Goal: Task Accomplishment & Management: Manage account settings

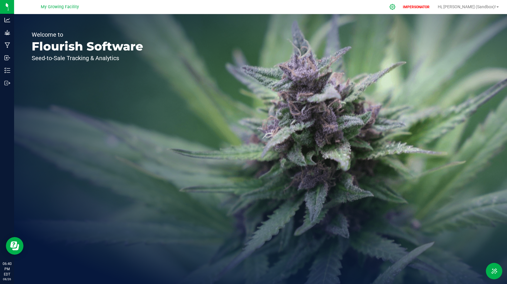
click at [395, 7] on icon at bounding box center [392, 7] width 6 height 6
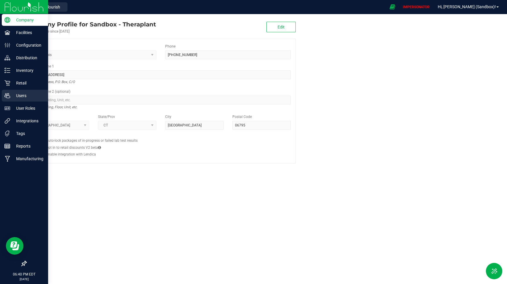
click at [21, 97] on p "Users" at bounding box center [27, 95] width 35 height 7
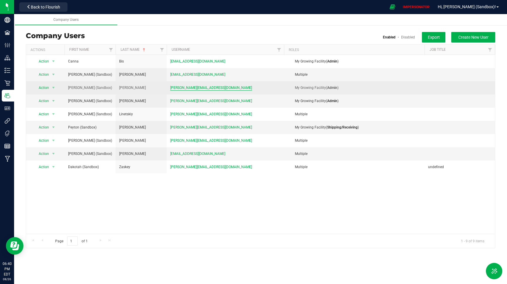
click at [186, 88] on span "j.comeau+sbx@theraplant.com" at bounding box center [211, 88] width 82 height 6
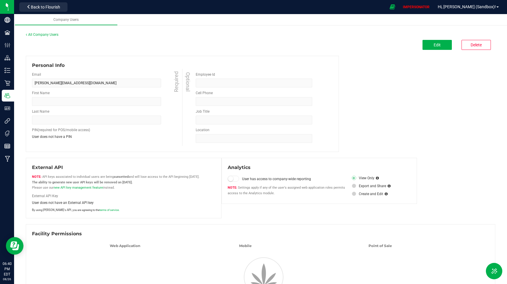
type input "Jacob (Sandbox)"
type input "Comeau"
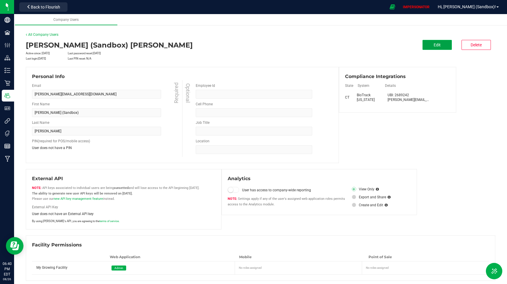
click at [441, 48] on button "Edit" at bounding box center [436, 45] width 29 height 10
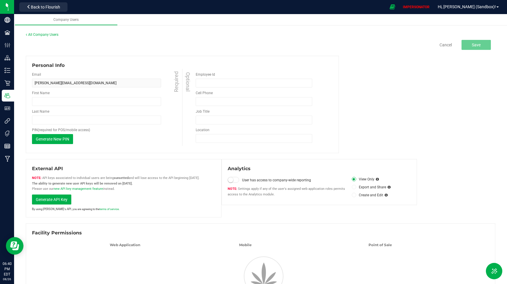
type input "Jacob (Sandbox)"
type input "Comeau"
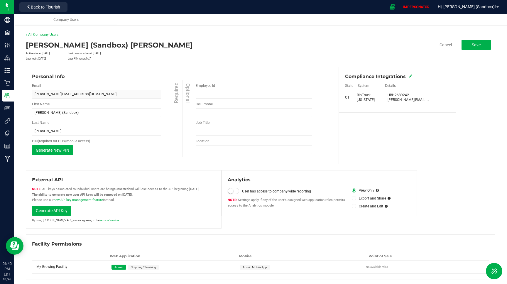
click at [411, 74] on span at bounding box center [411, 76] width 4 height 5
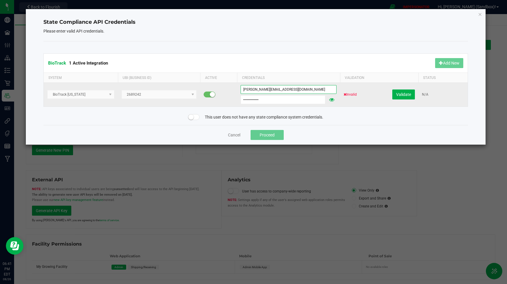
click at [270, 86] on input "j.comeau@theraplant.com" at bounding box center [288, 89] width 96 height 9
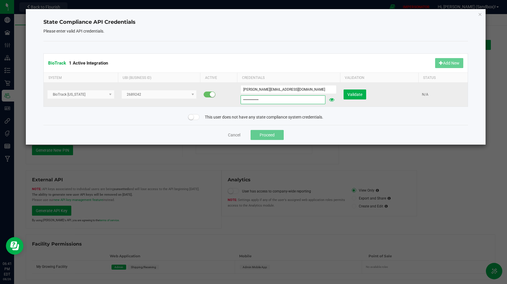
click at [294, 99] on input "Theraplant23!" at bounding box center [282, 99] width 85 height 9
click at [355, 96] on span "Validate" at bounding box center [354, 94] width 15 height 5
click at [235, 134] on button "Cancel" at bounding box center [234, 135] width 12 height 6
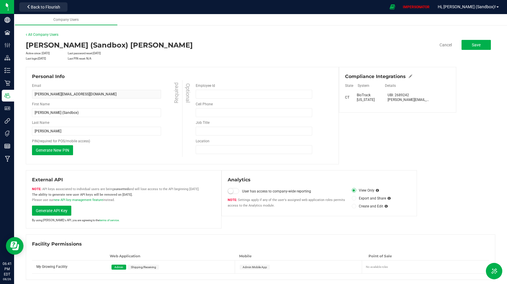
scroll to position [1, 0]
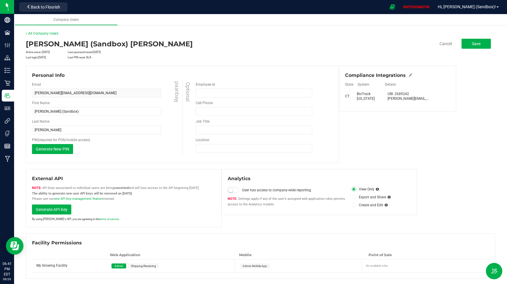
click at [52, 31] on div "All Company Users" at bounding box center [260, 33] width 469 height 5
click at [48, 30] on div "My Growing Facility Users j.comeau+sbx@theraplant.com Edit All Company Users Ja…" at bounding box center [260, 155] width 493 height 260
click at [44, 33] on link "All Company Users" at bounding box center [42, 33] width 33 height 4
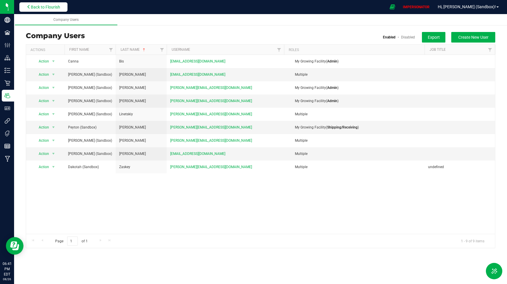
click at [47, 8] on span "Back to Flourish" at bounding box center [45, 7] width 29 height 5
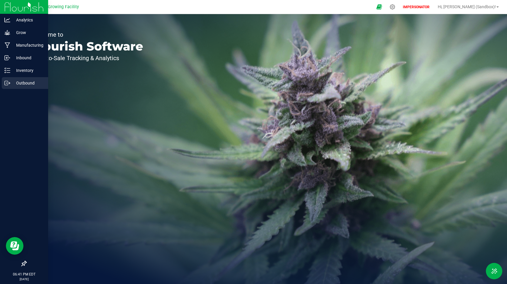
click at [27, 86] on p "Outbound" at bounding box center [27, 82] width 35 height 7
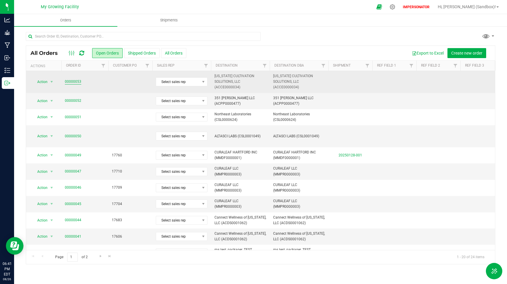
click at [74, 82] on link "00000053" at bounding box center [73, 82] width 16 height 6
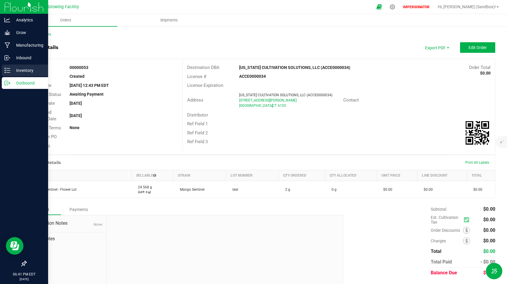
click at [23, 66] on div "Inventory" at bounding box center [25, 71] width 46 height 12
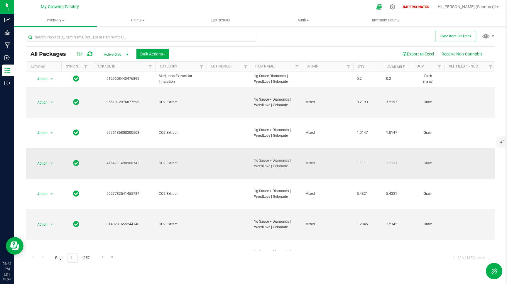
scroll to position [191, 0]
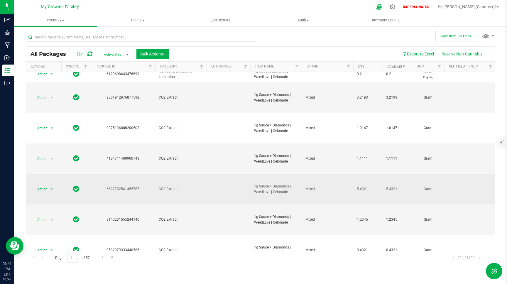
drag, startPoint x: 251, startPoint y: 153, endPoint x: 289, endPoint y: 159, distance: 38.6
click at [289, 174] on td "1g Sauce + Diamonds | WeedLove | Gelonade" at bounding box center [275, 189] width 51 height 30
copy span "1g Sauce + Diamonds | WeedLove | Gelonade"
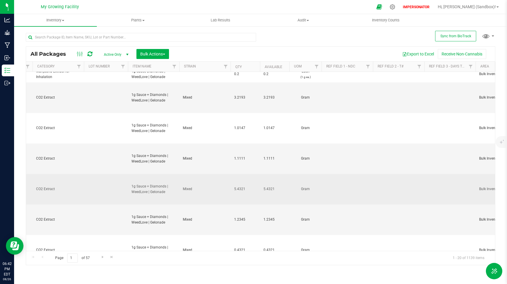
scroll to position [0, 134]
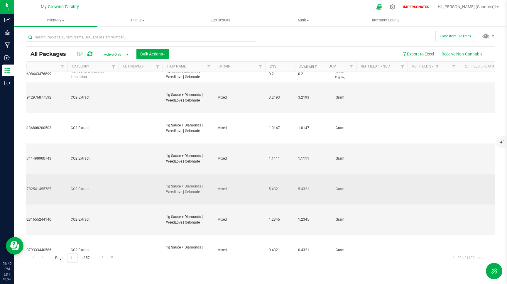
click at [131, 174] on td at bounding box center [140, 189] width 44 height 30
type input "LOT [DOMAIN_NAME]"
click at [131, 184] on input "LOT [DOMAIN_NAME]" at bounding box center [139, 188] width 42 height 9
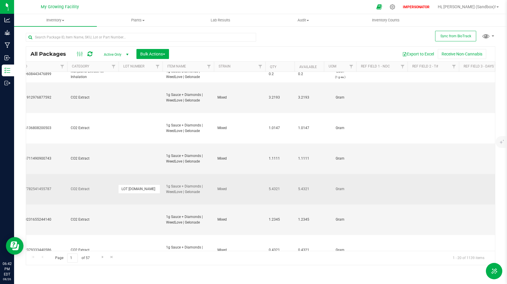
click at [131, 184] on input "LOT [DOMAIN_NAME]" at bounding box center [139, 188] width 42 height 9
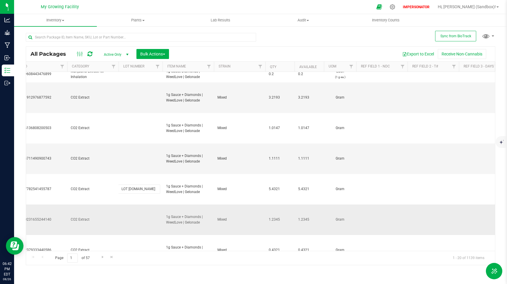
click at [131, 185] on div "All Packages Active Only Active Only Lab Samples Locked All External Internal B…" at bounding box center [260, 155] width 469 height 219
click at [130, 204] on td at bounding box center [140, 219] width 44 height 30
type input "LOT [DOMAIN_NAME]"
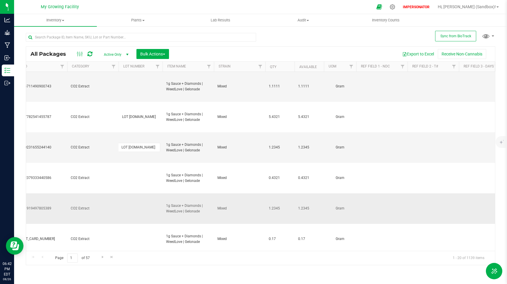
click at [136, 179] on div "All Packages Active Only Active Only Lab Samples Locked All External Internal B…" at bounding box center [260, 155] width 469 height 219
click at [136, 193] on td at bounding box center [140, 208] width 44 height 30
type input "LOT [DOMAIN_NAME]"
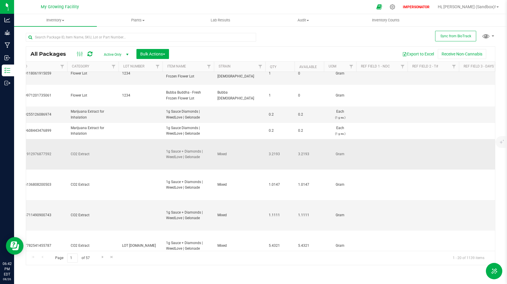
click at [128, 123] on div "All Packages Active Only Active Only Lab Samples Locked All External Internal B…" at bounding box center [260, 155] width 469 height 219
click at [128, 139] on td at bounding box center [140, 154] width 44 height 30
type input "LOT 123.DEF"
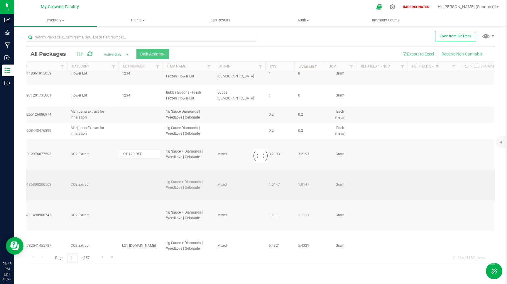
click at [127, 155] on div "Loading... All Packages Active Only Active Only Lab Samples Locked All External…" at bounding box center [260, 155] width 469 height 219
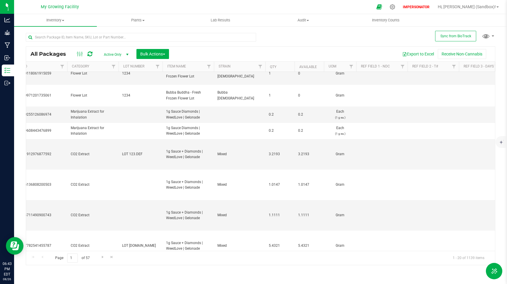
click at [127, 170] on td at bounding box center [140, 185] width 44 height 30
type input "LOT 123.DEF"
click at [131, 188] on div "All Packages Active Only Active Only Lab Samples Locked All External Internal B…" at bounding box center [260, 155] width 469 height 219
click at [128, 200] on td at bounding box center [140, 215] width 44 height 30
type input "LOT 123.DEF"
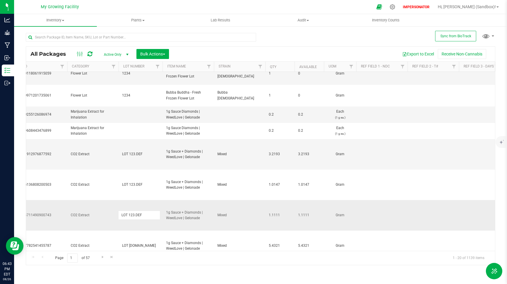
click at [154, 197] on div "All Packages Active Only Active Only Lab Samples Locked All External Internal B…" at bounding box center [260, 155] width 469 height 219
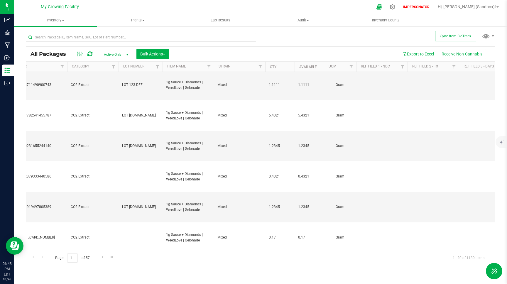
click at [140, 253] on td at bounding box center [140, 268] width 44 height 30
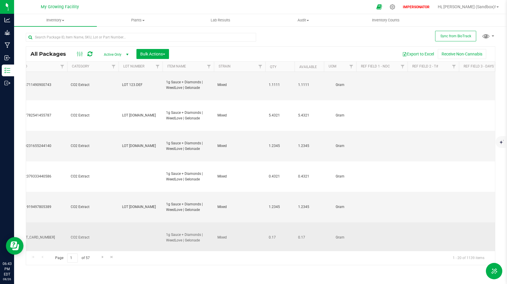
click at [140, 222] on td at bounding box center [140, 237] width 44 height 30
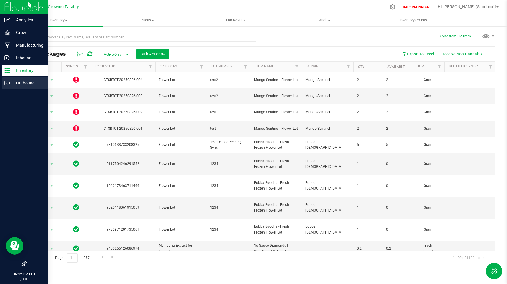
click at [23, 86] on p "Outbound" at bounding box center [27, 82] width 35 height 7
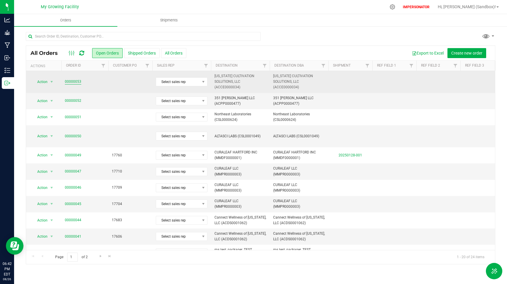
click at [71, 82] on link "00000053" at bounding box center [73, 82] width 16 height 6
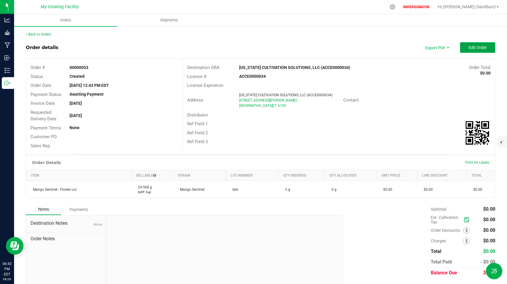
click at [479, 47] on span "Edit Order" at bounding box center [477, 47] width 18 height 5
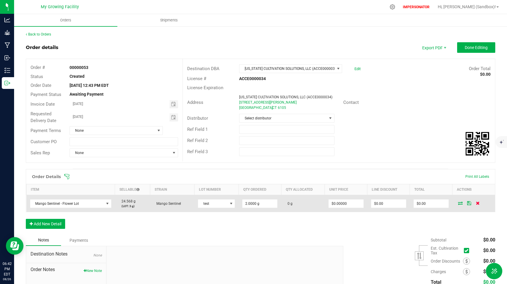
click at [479, 204] on icon at bounding box center [478, 203] width 4 height 4
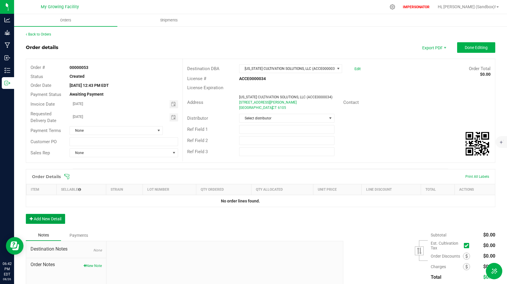
click at [42, 221] on button "Add New Detail" at bounding box center [45, 219] width 39 height 10
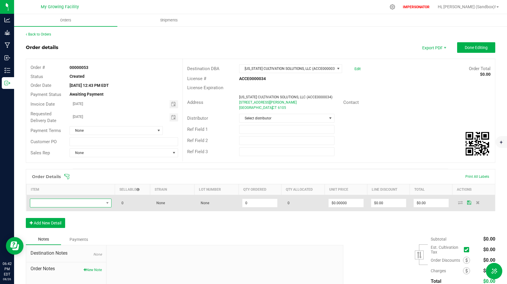
click at [45, 205] on span "NO DATA FOUND" at bounding box center [67, 203] width 74 height 8
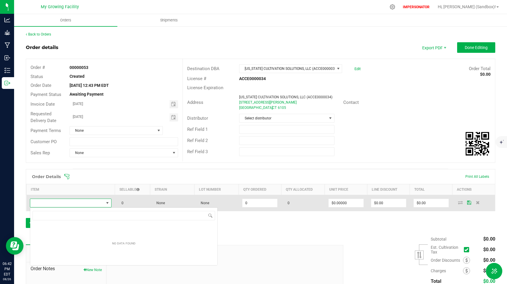
scroll to position [9, 82]
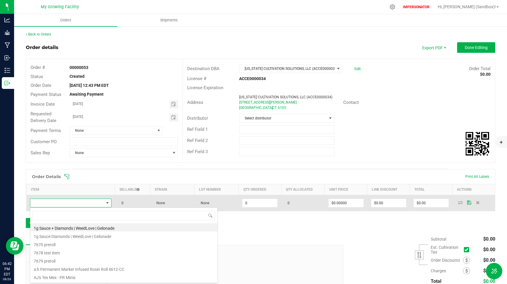
type input "1g Sauce + Diamonds | WeedLove | Gelonade"
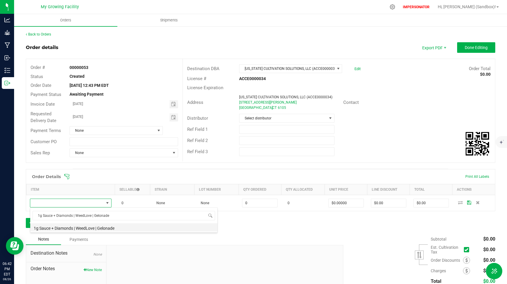
click at [51, 227] on li "1g Sauce + Diamonds | WeedLove | Gelonade" at bounding box center [123, 227] width 187 height 8
type input "0.0000 g"
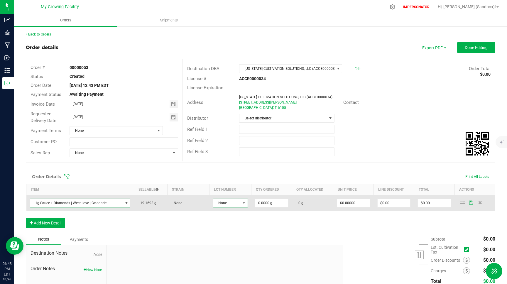
click at [228, 205] on span "None" at bounding box center [226, 203] width 27 height 8
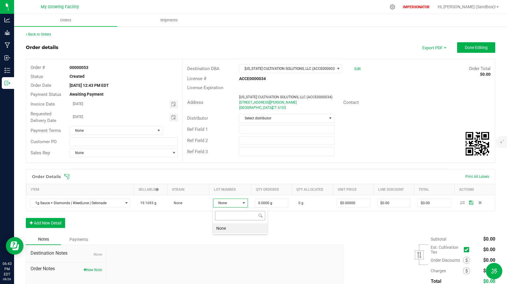
click at [229, 215] on input at bounding box center [240, 215] width 50 height 9
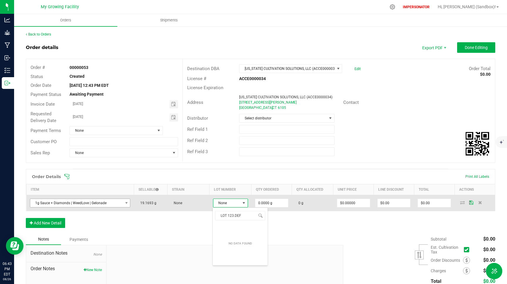
type input "LOT 123.DEF"
drag, startPoint x: 112, startPoint y: 203, endPoint x: 31, endPoint y: 202, distance: 80.6
click at [31, 202] on span "1g Sauce + Diamonds | WeedLove | Gelonade" at bounding box center [76, 203] width 93 height 8
copy span "1g Sauce + Diamonds | WeedLove | Gelonade"
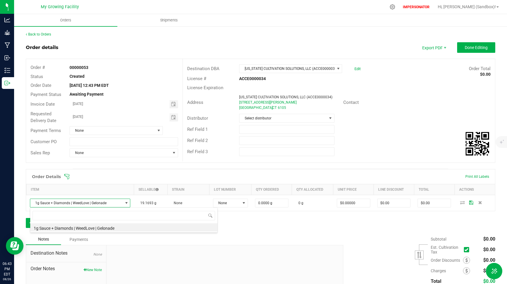
scroll to position [9, 99]
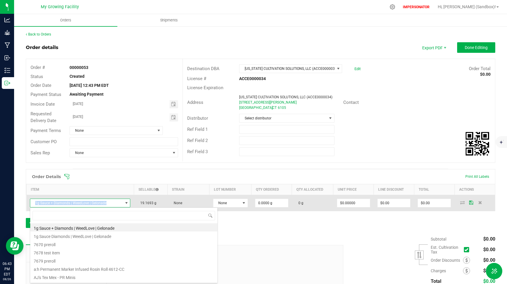
drag, startPoint x: 108, startPoint y: 203, endPoint x: 35, endPoint y: 203, distance: 73.3
click at [35, 203] on span "1g Sauce + Diamonds | WeedLove | Gelonade" at bounding box center [76, 203] width 93 height 8
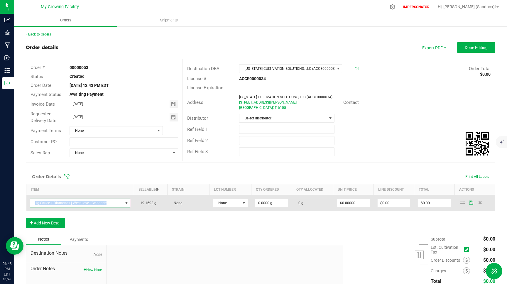
copy span "1g Sauce + Diamonds | WeedLove | Gelonade"
click at [35, 203] on span "1g Sauce + Diamonds | WeedLove | Gelonade" at bounding box center [76, 203] width 93 height 8
click at [479, 204] on icon at bounding box center [480, 203] width 4 height 4
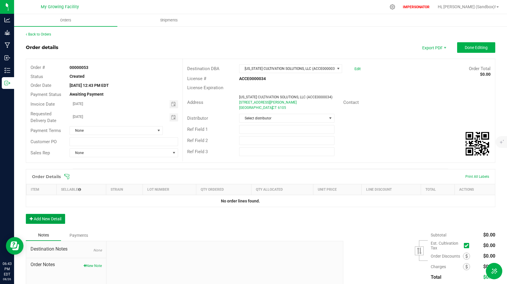
click at [41, 223] on button "Add New Detail" at bounding box center [45, 219] width 39 height 10
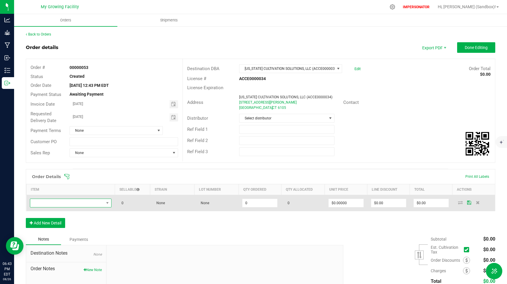
click at [60, 205] on span "NO DATA FOUND" at bounding box center [67, 203] width 74 height 8
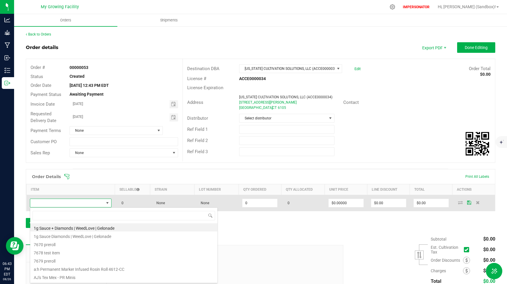
scroll to position [9, 82]
type input "1g Sauce + Diamonds | WeedLove | Gelonade"
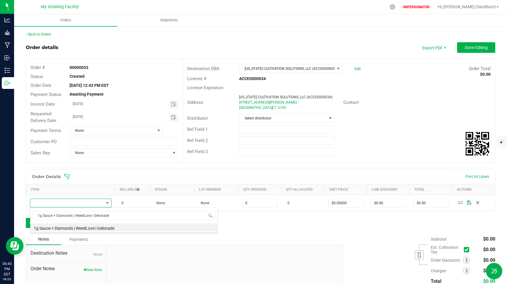
click at [94, 227] on li "1g Sauce + Diamonds | WeedLove | Gelonade" at bounding box center [123, 227] width 187 height 8
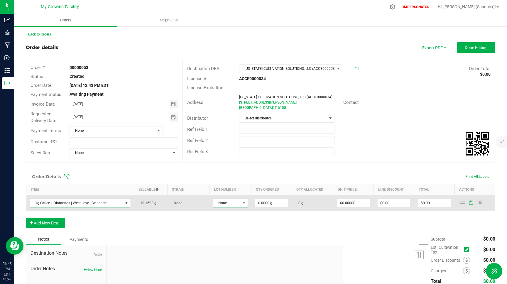
click at [228, 202] on span "None" at bounding box center [226, 203] width 27 height 8
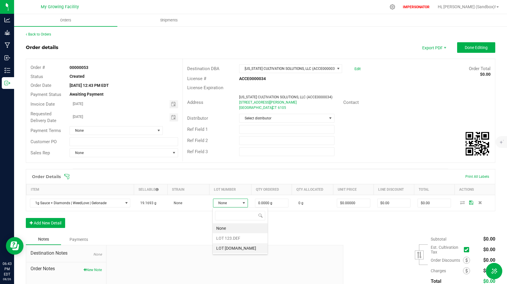
click at [236, 246] on 123\ "LOT [DOMAIN_NAME]" at bounding box center [240, 248] width 55 height 10
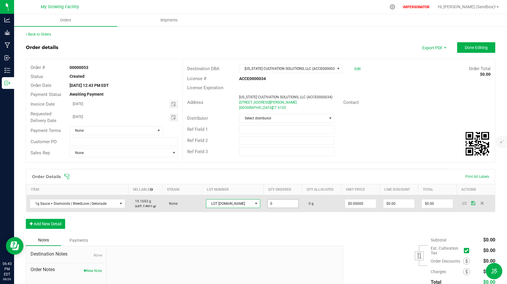
click at [272, 204] on input "0" at bounding box center [282, 203] width 31 height 8
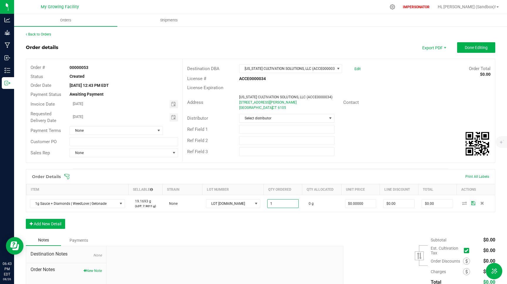
type input "1.0000 g"
click at [309, 214] on div "Order Details Print All Labels Item Sellable Strain Lot Number Qty Ordered Qty …" at bounding box center [260, 202] width 469 height 66
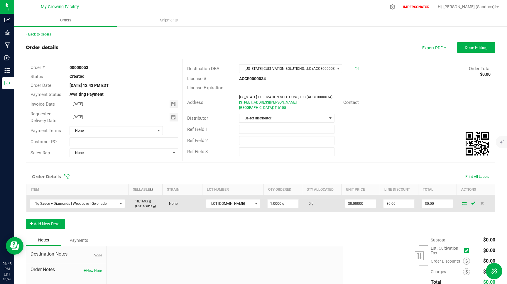
click at [465, 203] on icon at bounding box center [464, 203] width 5 height 4
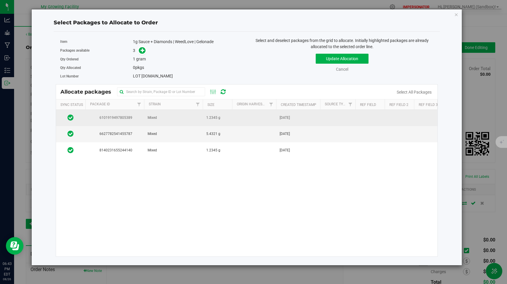
click at [235, 114] on td at bounding box center [254, 118] width 44 height 16
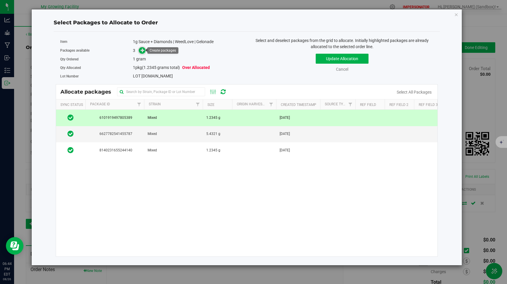
click at [143, 49] on icon at bounding box center [142, 50] width 4 height 4
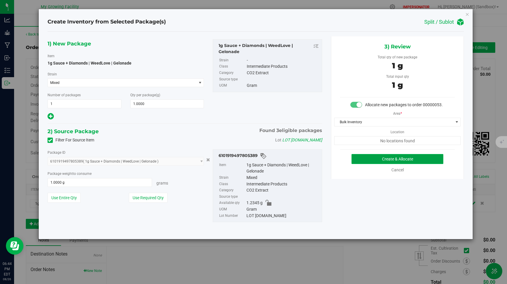
click at [398, 158] on button "Create & Allocate" at bounding box center [397, 159] width 92 height 10
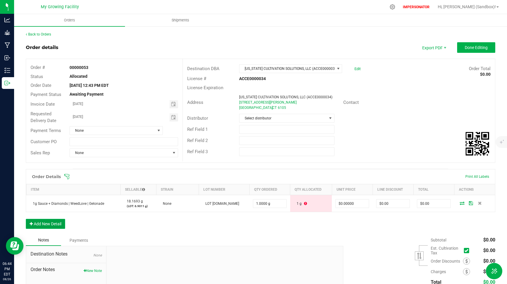
click at [63, 221] on button "Add New Detail" at bounding box center [45, 224] width 39 height 10
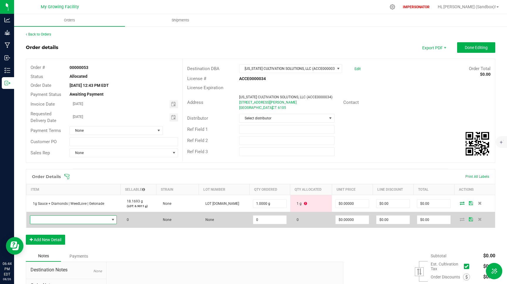
click at [94, 221] on span "NO DATA FOUND" at bounding box center [69, 220] width 79 height 8
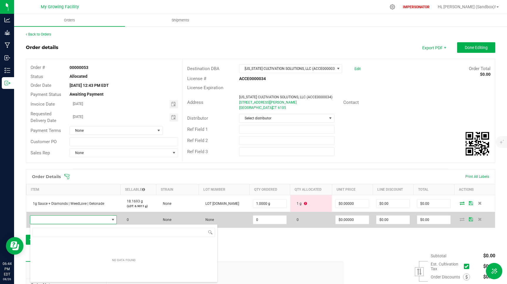
scroll to position [9, 88]
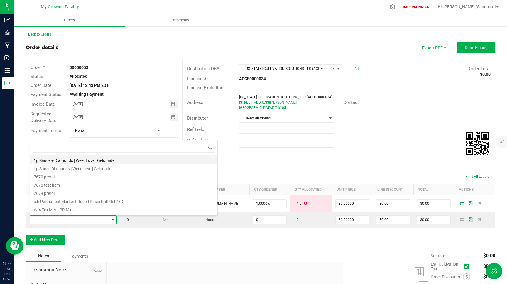
click at [99, 161] on li "1g Sauce + Diamonds | WeedLove | Gelonade" at bounding box center [123, 159] width 187 height 8
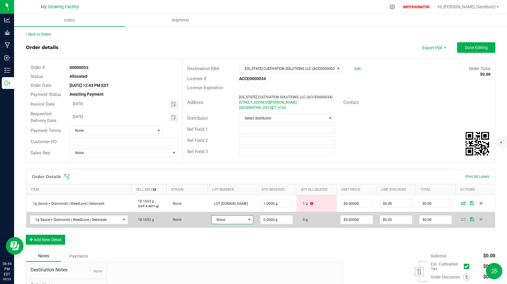
click at [237, 222] on span "None" at bounding box center [228, 220] width 34 height 8
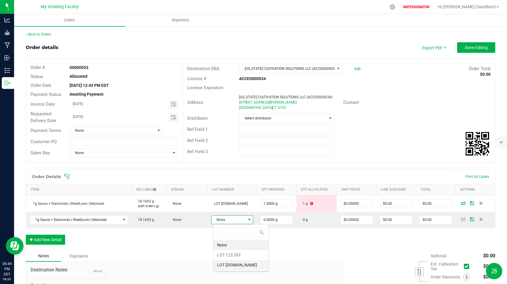
click at [234, 265] on 123\ "LOT [DOMAIN_NAME]" at bounding box center [240, 265] width 55 height 10
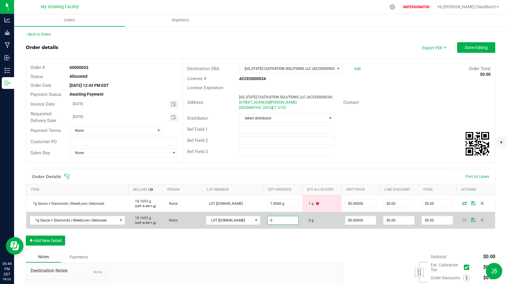
click at [267, 221] on input "0" at bounding box center [282, 220] width 31 height 8
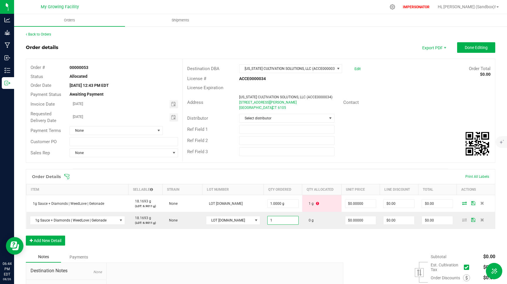
type input "1.0000 g"
click at [308, 240] on div "Order Details Print All Labels Item Sellable Strain Lot Number Qty Ordered Qty …" at bounding box center [260, 210] width 469 height 82
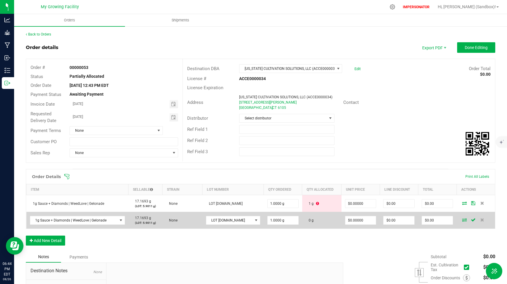
click at [462, 220] on icon at bounding box center [464, 220] width 5 height 4
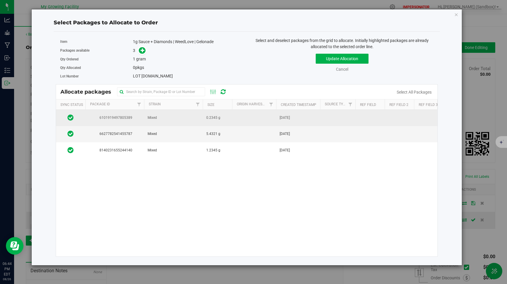
click at [171, 117] on td "Mixed" at bounding box center [173, 118] width 59 height 16
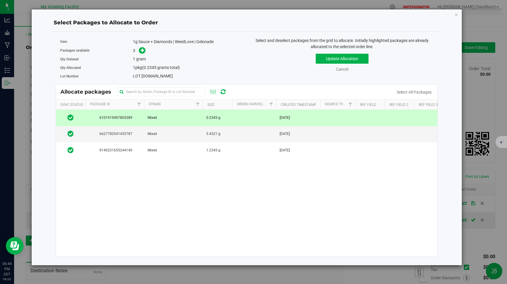
click at [182, 119] on td "Mixed" at bounding box center [173, 118] width 59 height 16
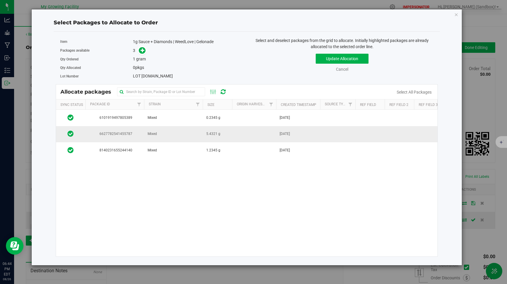
click at [198, 132] on td "Mixed" at bounding box center [173, 134] width 59 height 16
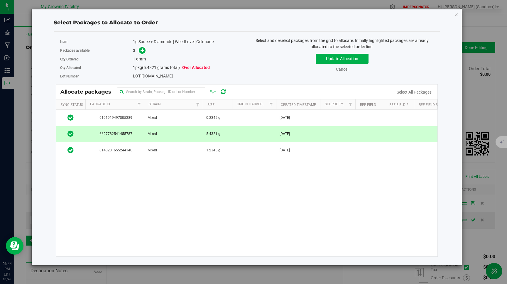
click at [198, 132] on td "Mixed" at bounding box center [173, 134] width 59 height 16
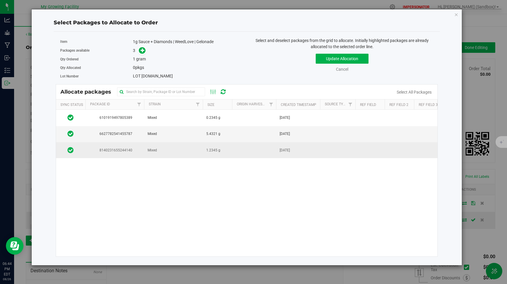
click at [206, 144] on td "1.2345 g" at bounding box center [217, 150] width 29 height 16
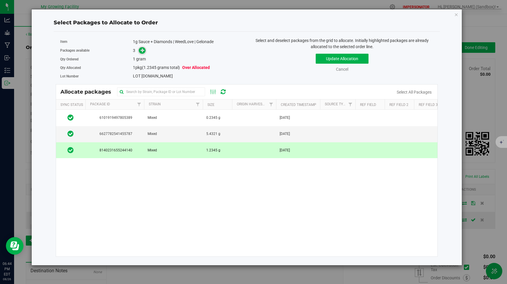
click at [142, 50] on icon at bounding box center [142, 50] width 4 height 4
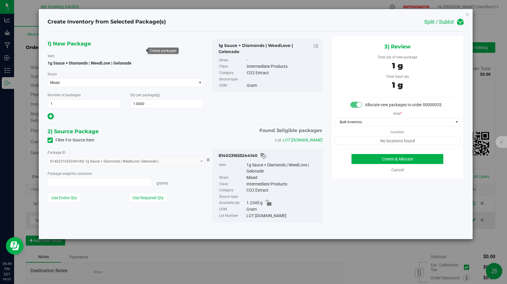
type input "1.0000 g"
click at [158, 198] on button "Use Required Qty" at bounding box center [148, 198] width 39 height 10
click at [388, 162] on button "Create & Allocate" at bounding box center [397, 159] width 92 height 10
